Goal: Information Seeking & Learning: Learn about a topic

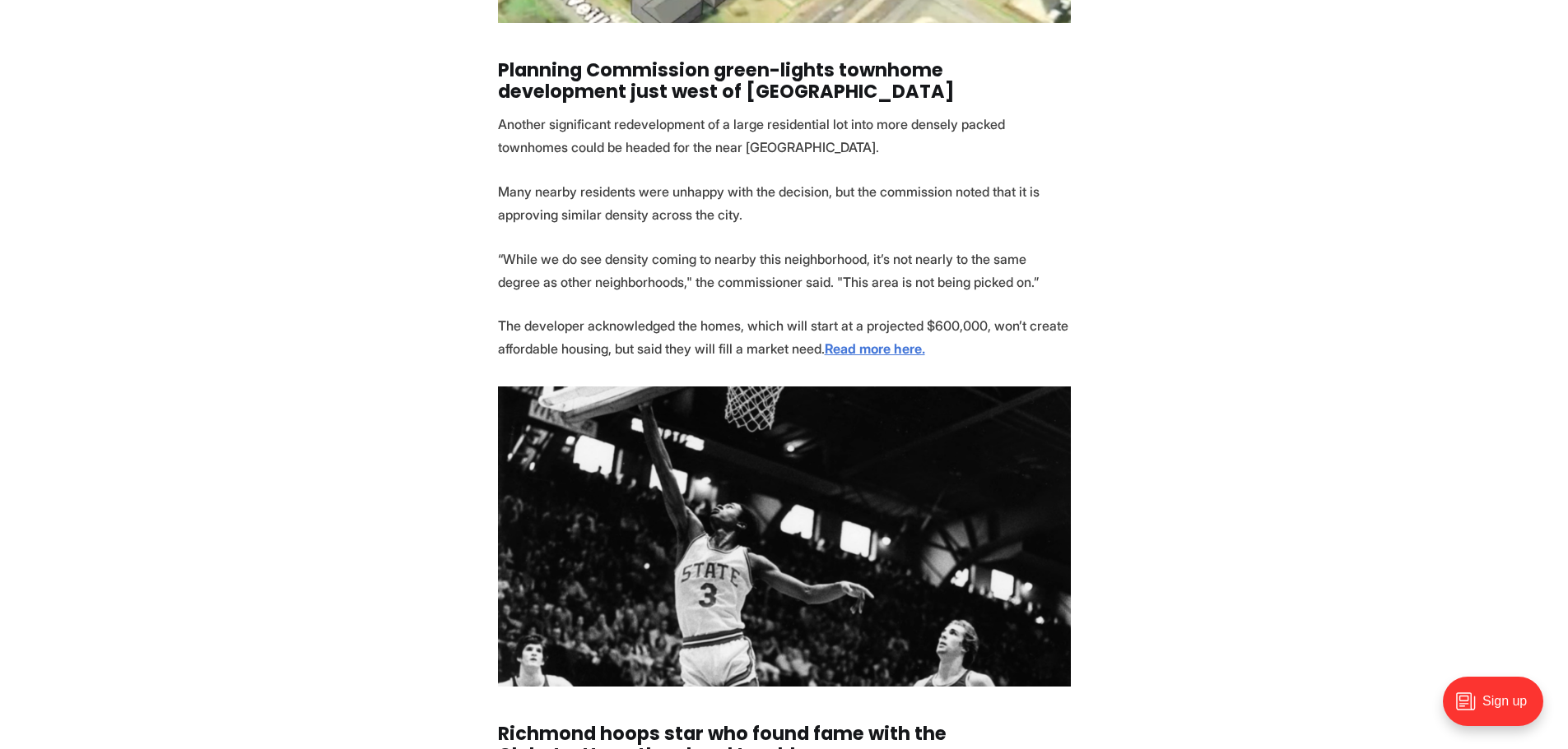
scroll to position [1563, 0]
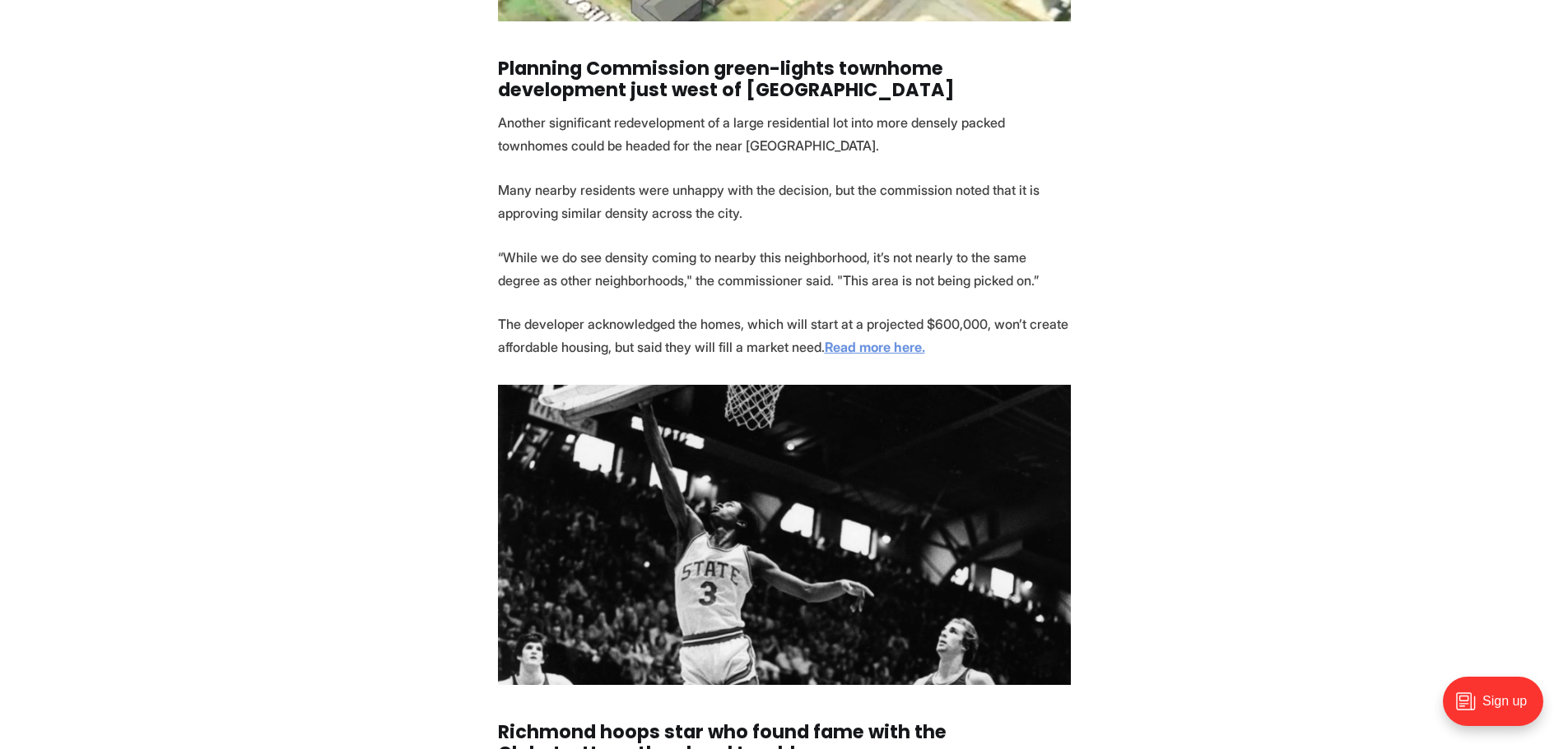
click at [873, 347] on strong "Read more here." at bounding box center [874, 347] width 100 height 17
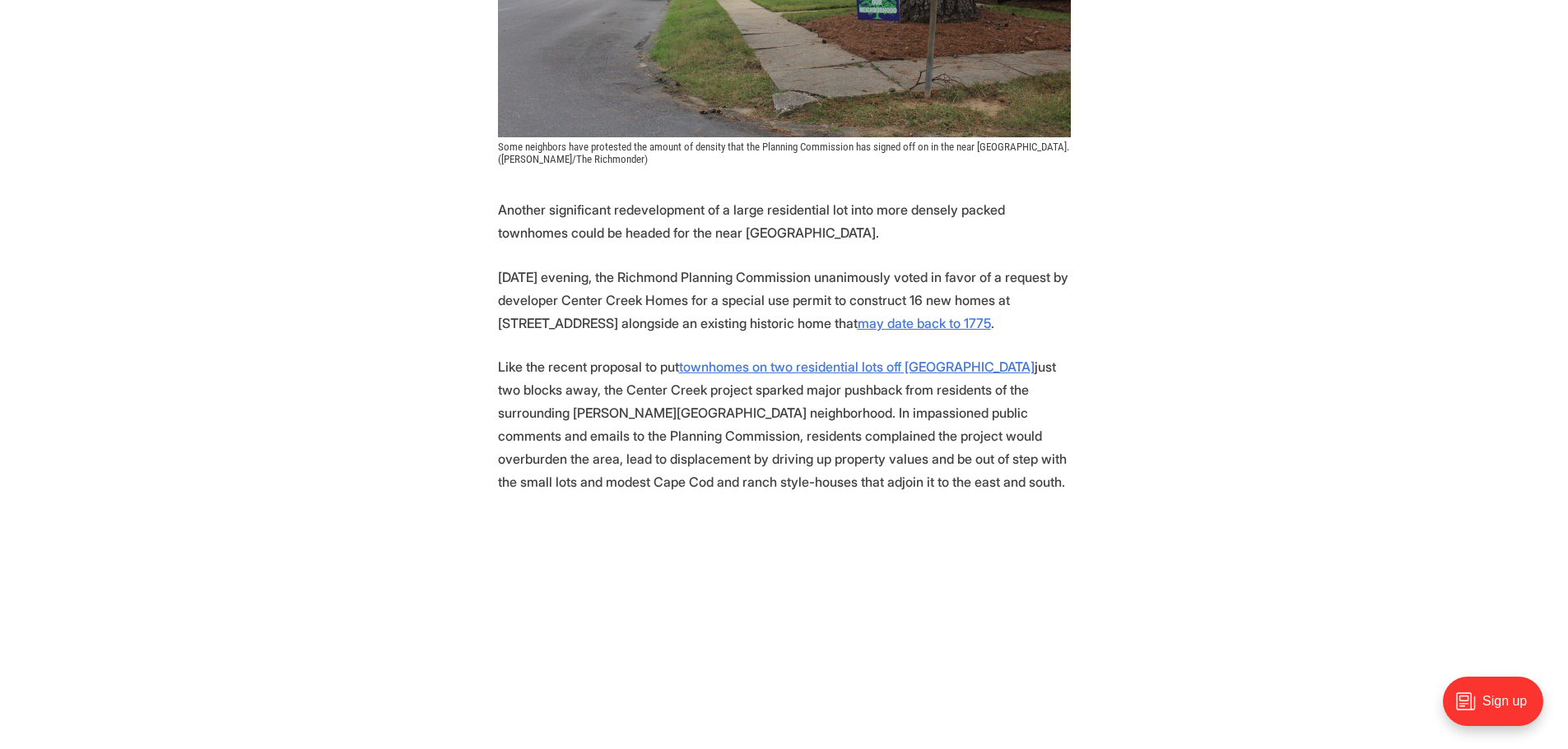
scroll to position [658, 0]
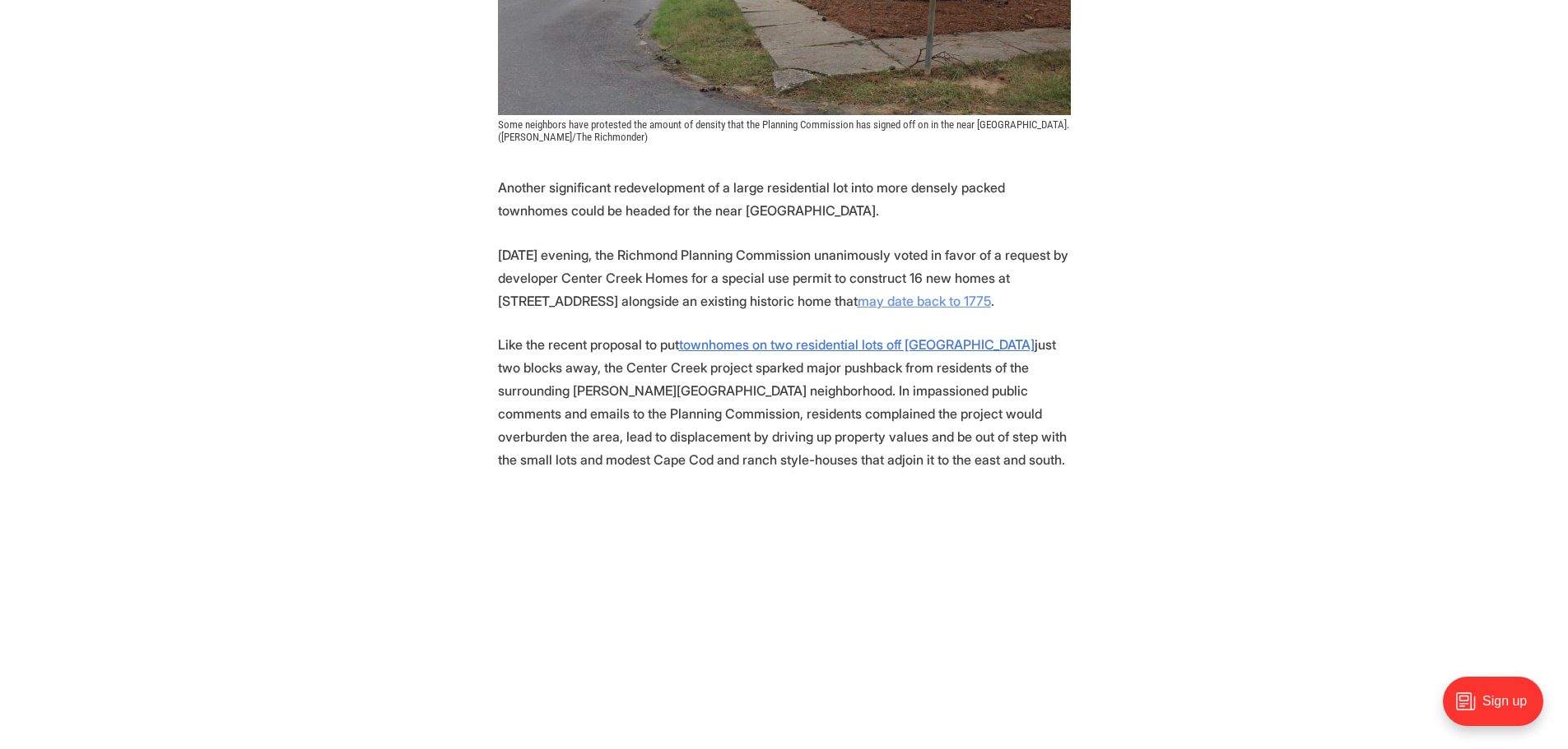
click at [898, 305] on u "may date back to 1775" at bounding box center [924, 301] width 134 height 17
click at [892, 346] on u "townhomes on two residential lots off [GEOGRAPHIC_DATA]" at bounding box center [857, 344] width 355 height 17
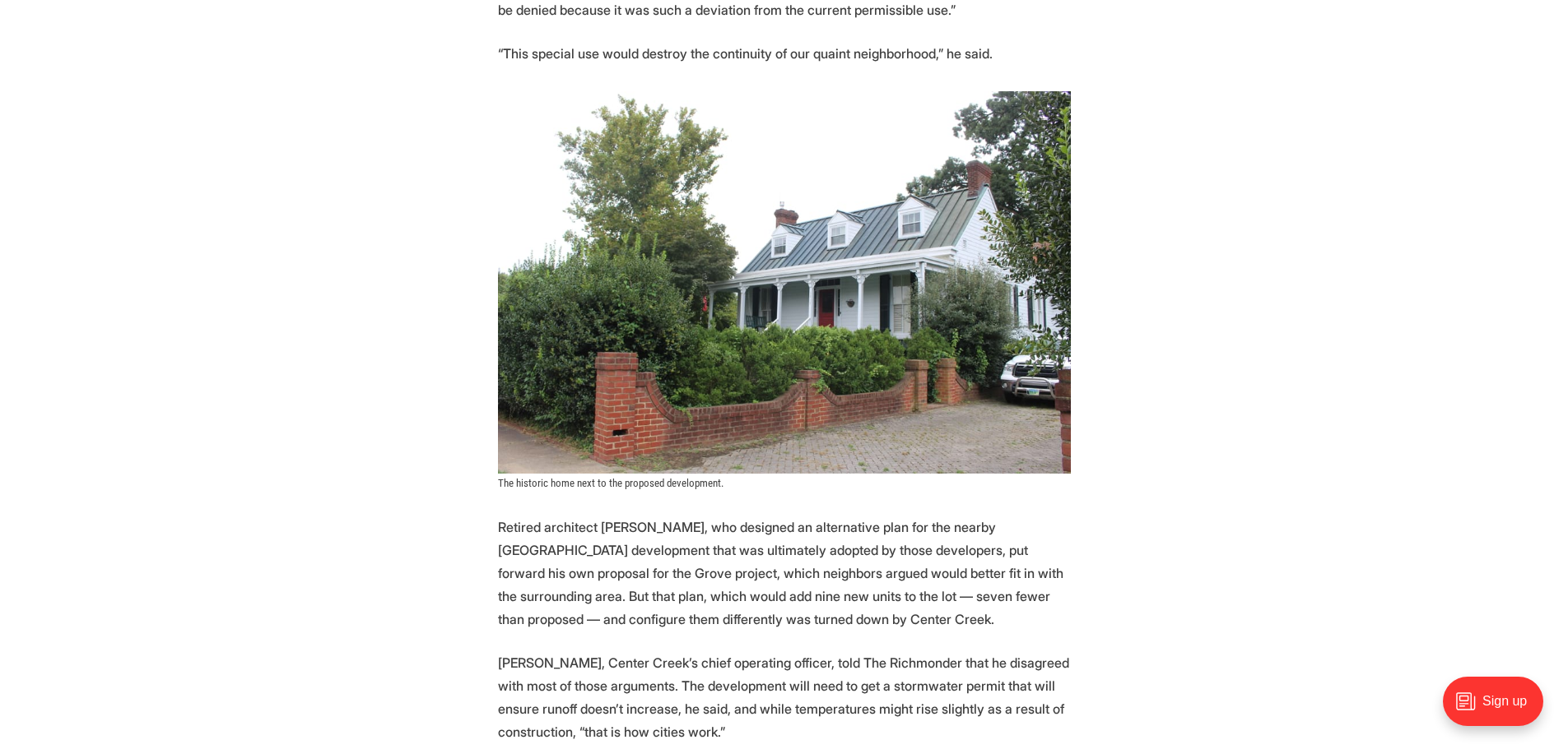
scroll to position [4031, 0]
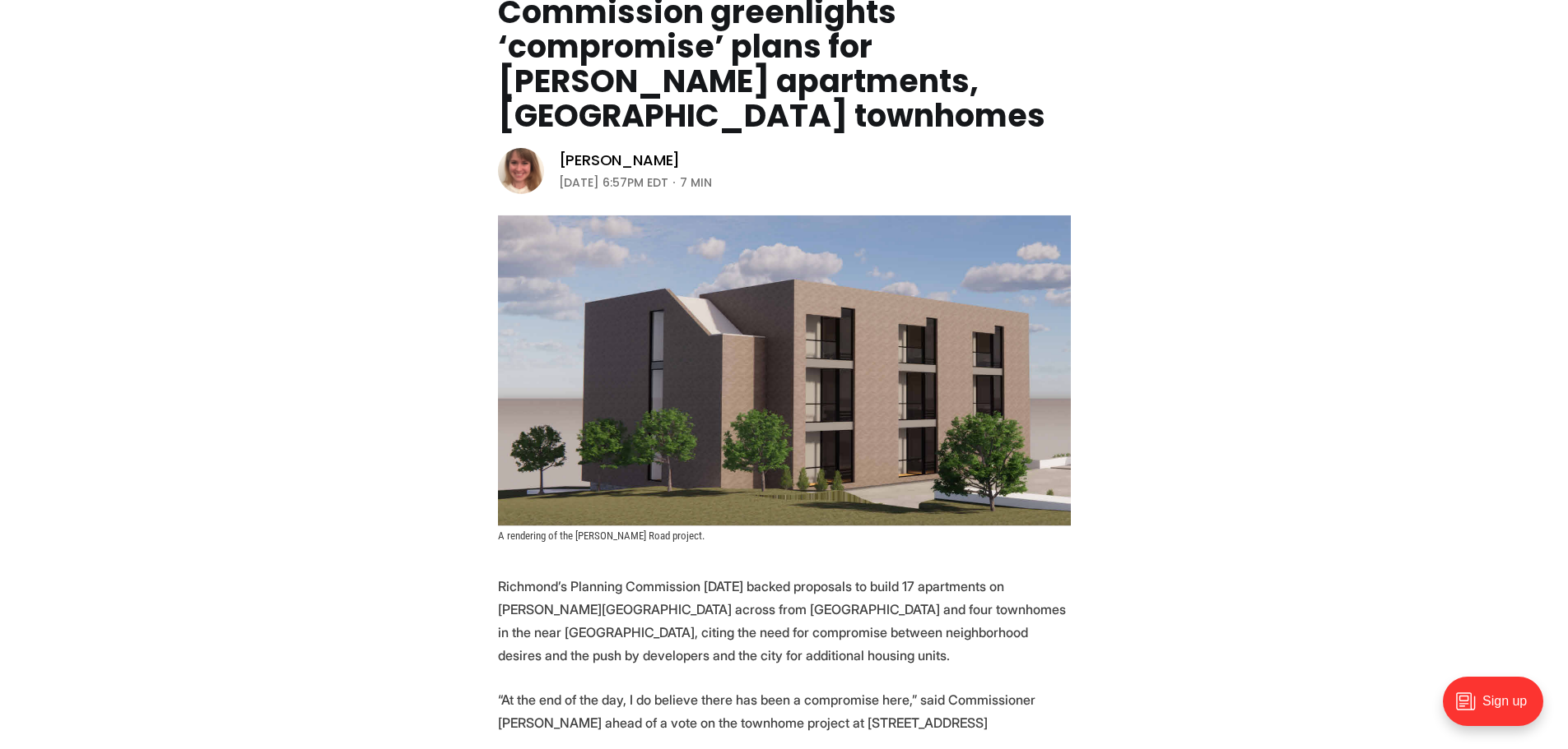
scroll to position [493, 0]
